Goal: Task Accomplishment & Management: Manage account settings

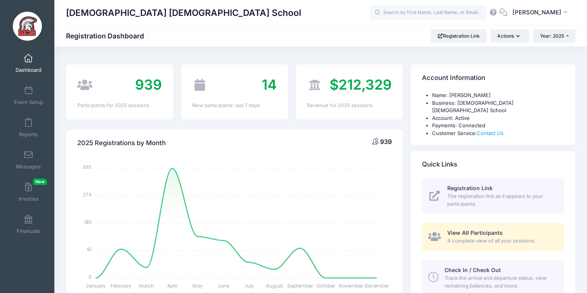
select select
click at [474, 229] on span "View All Participants" at bounding box center [475, 232] width 56 height 7
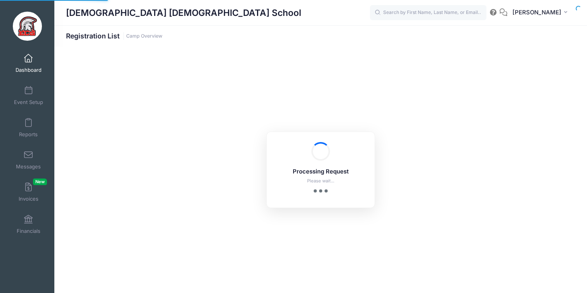
select select "10"
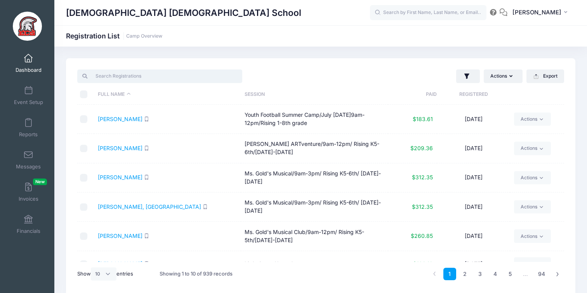
click at [153, 80] on input "search" at bounding box center [159, 75] width 165 height 13
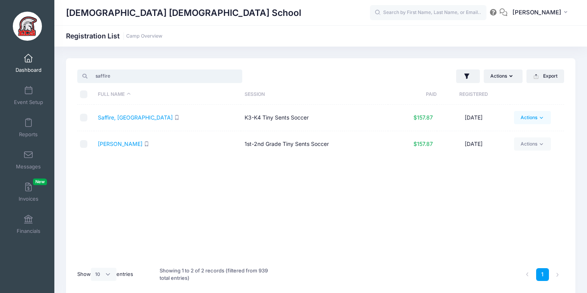
type input "saffire"
click at [539, 119] on icon at bounding box center [541, 118] width 6 height 6
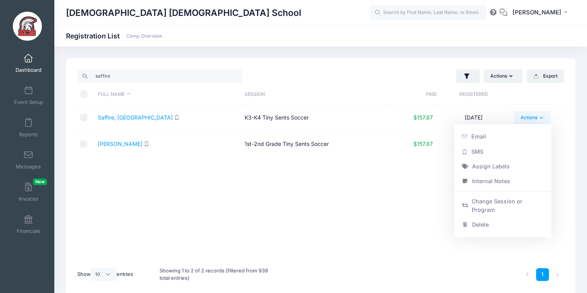
click at [373, 198] on div "Full Name Session Paid Registered Saffire, Easton K3-K4 Tiny Sents Soccer $157.…" at bounding box center [320, 183] width 487 height 157
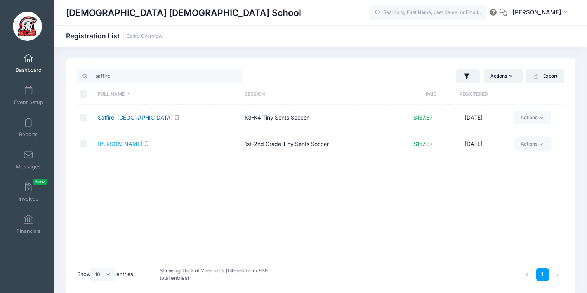
click at [122, 117] on link "Saffire, Easton" at bounding box center [135, 117] width 75 height 7
click at [123, 118] on link "Saffire, Easton" at bounding box center [135, 117] width 75 height 7
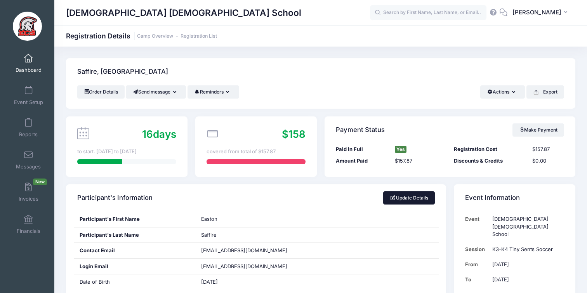
drag, startPoint x: 405, startPoint y: 196, endPoint x: 413, endPoint y: 188, distance: 11.3
click at [405, 196] on link "Update Details" at bounding box center [409, 197] width 52 height 13
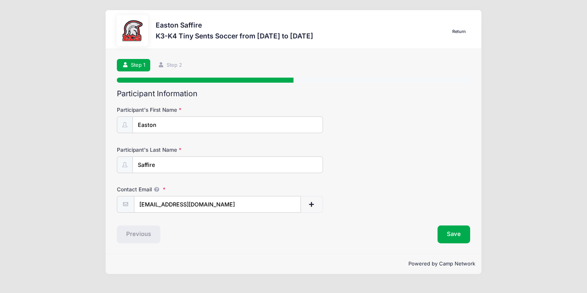
click at [227, 128] on input "Easton" at bounding box center [227, 124] width 191 height 17
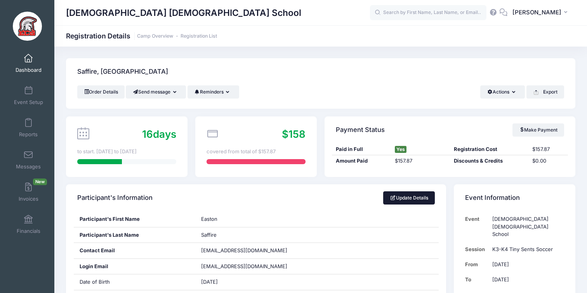
click at [404, 197] on link "Update Details" at bounding box center [409, 197] width 52 height 13
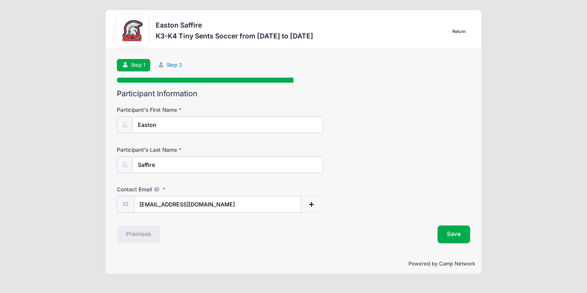
click at [174, 66] on link "Step 2" at bounding box center [170, 65] width 35 height 13
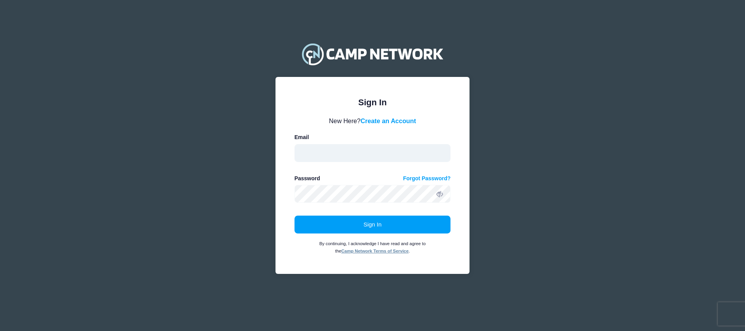
click at [352, 150] on input "email" at bounding box center [373, 153] width 156 height 18
type input "[EMAIL_ADDRESS][DOMAIN_NAME]"
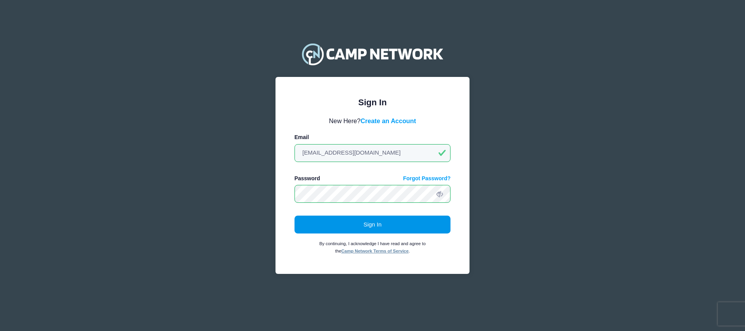
click at [364, 221] on button "Sign In" at bounding box center [373, 224] width 156 height 18
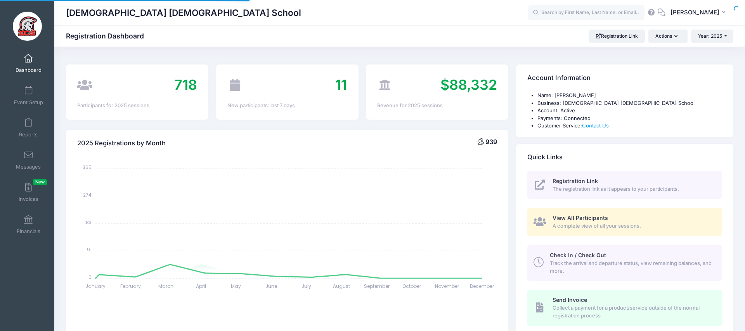
select select
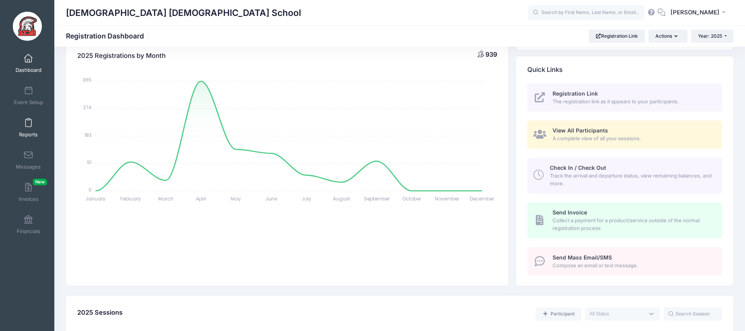
scroll to position [87, 0]
click at [573, 130] on span "View All Participants" at bounding box center [581, 130] width 56 height 7
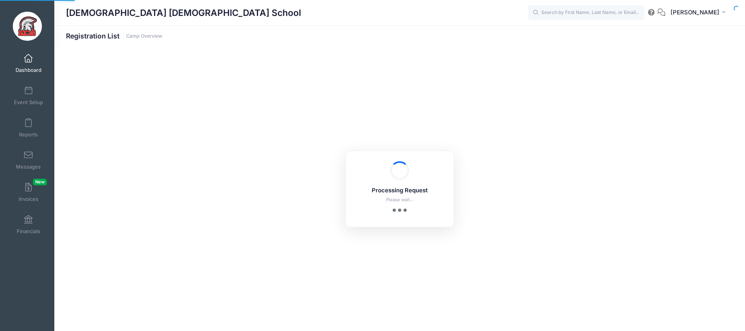
select select "10"
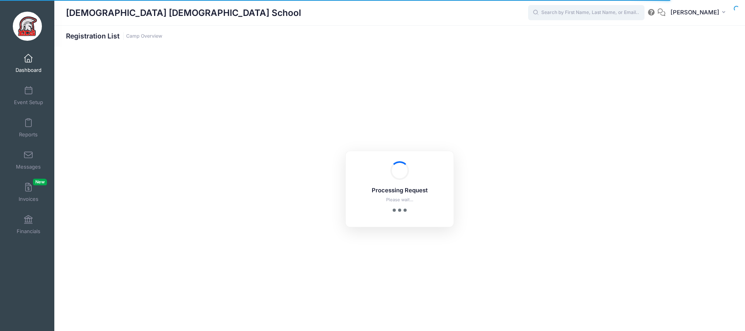
click at [553, 14] on input "text" at bounding box center [586, 13] width 116 height 16
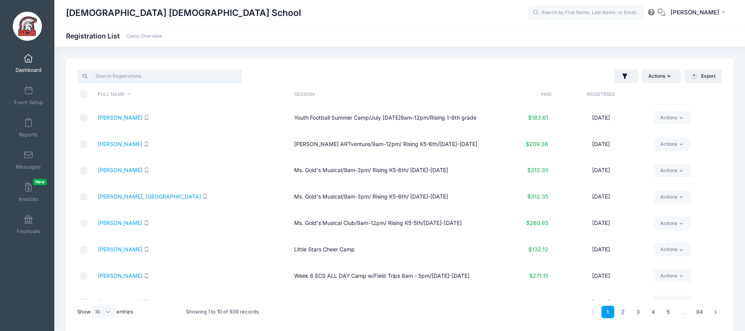
click at [199, 79] on input "search" at bounding box center [159, 75] width 165 height 13
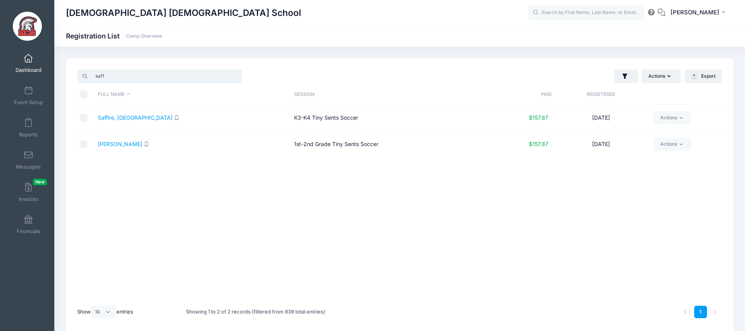
type input "saff"
